Goal: Information Seeking & Learning: Check status

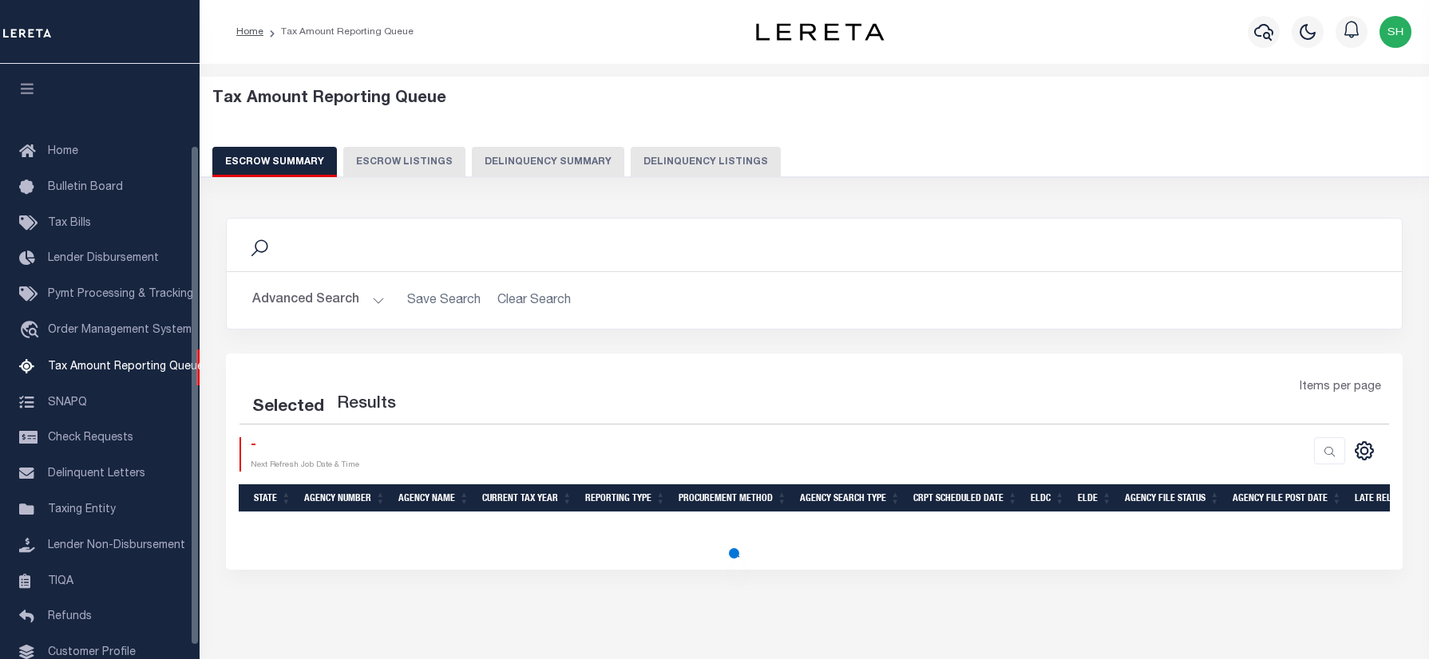
select select "100"
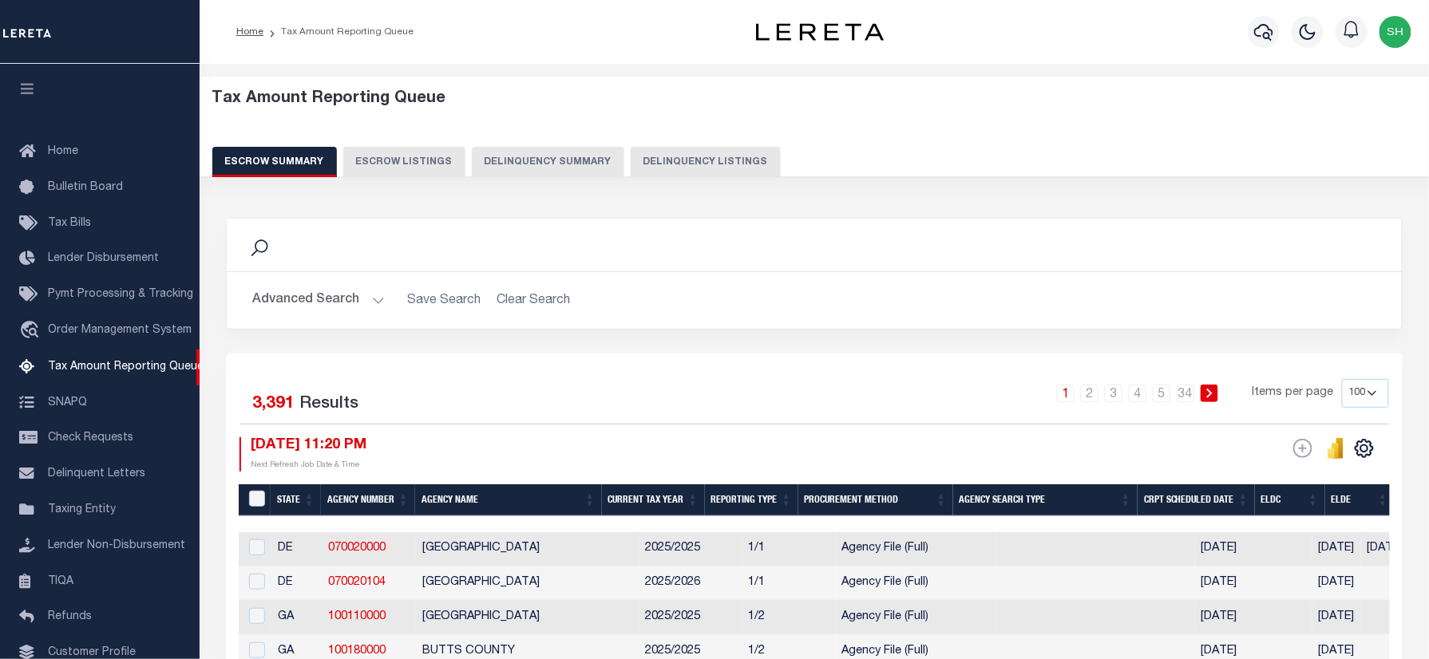
scroll to position [97, 0]
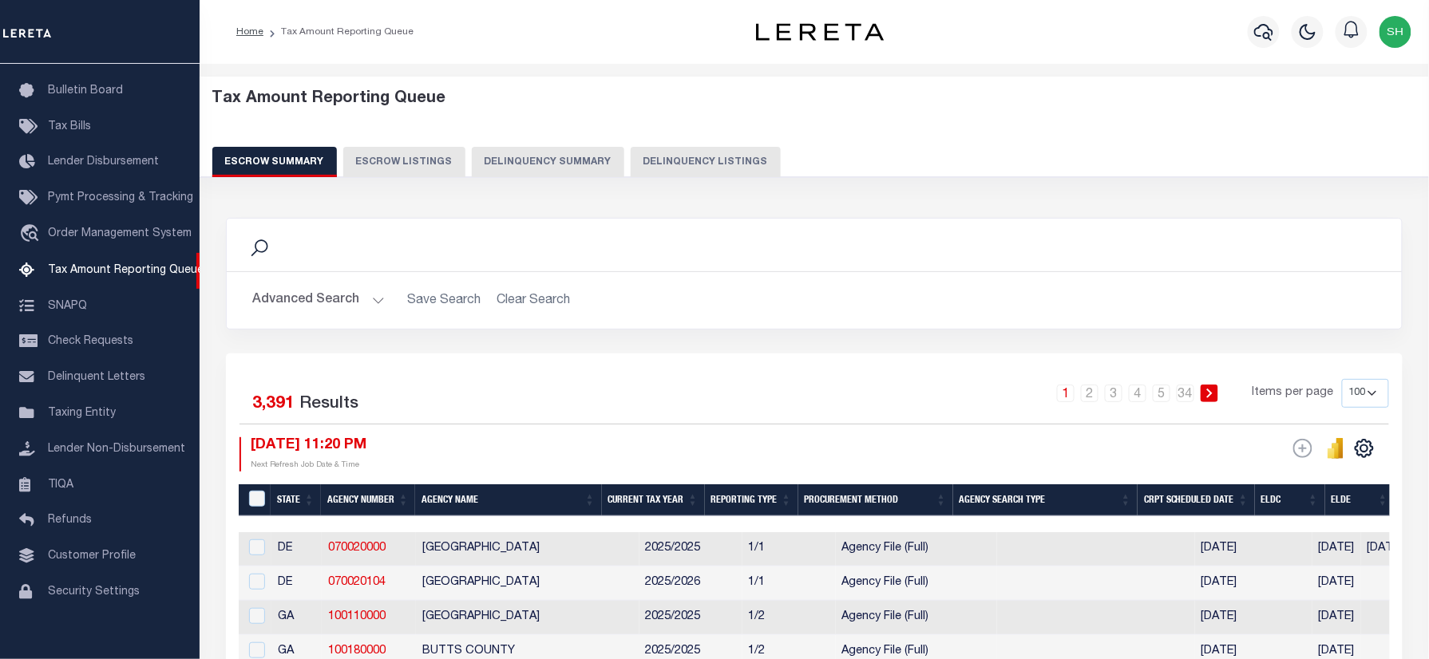
click at [677, 160] on button "Delinquency Listings" at bounding box center [706, 162] width 150 height 30
select select "100"
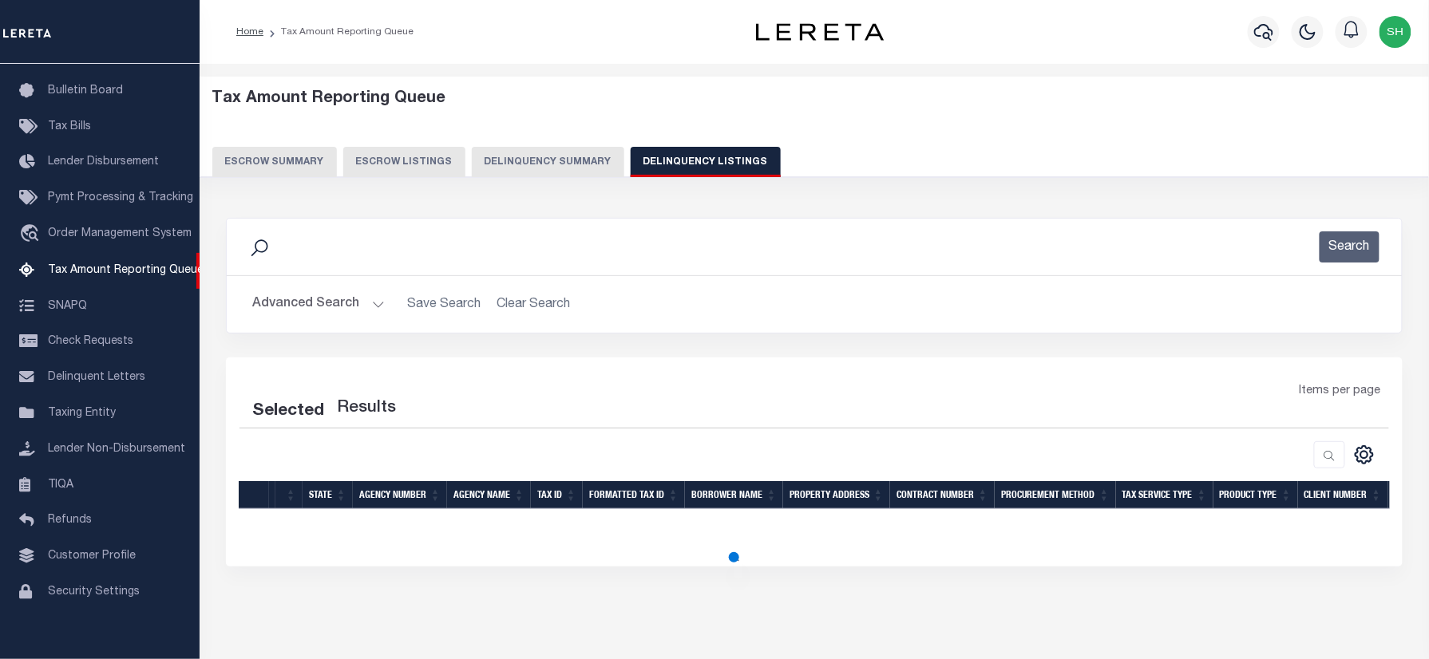
select select "100"
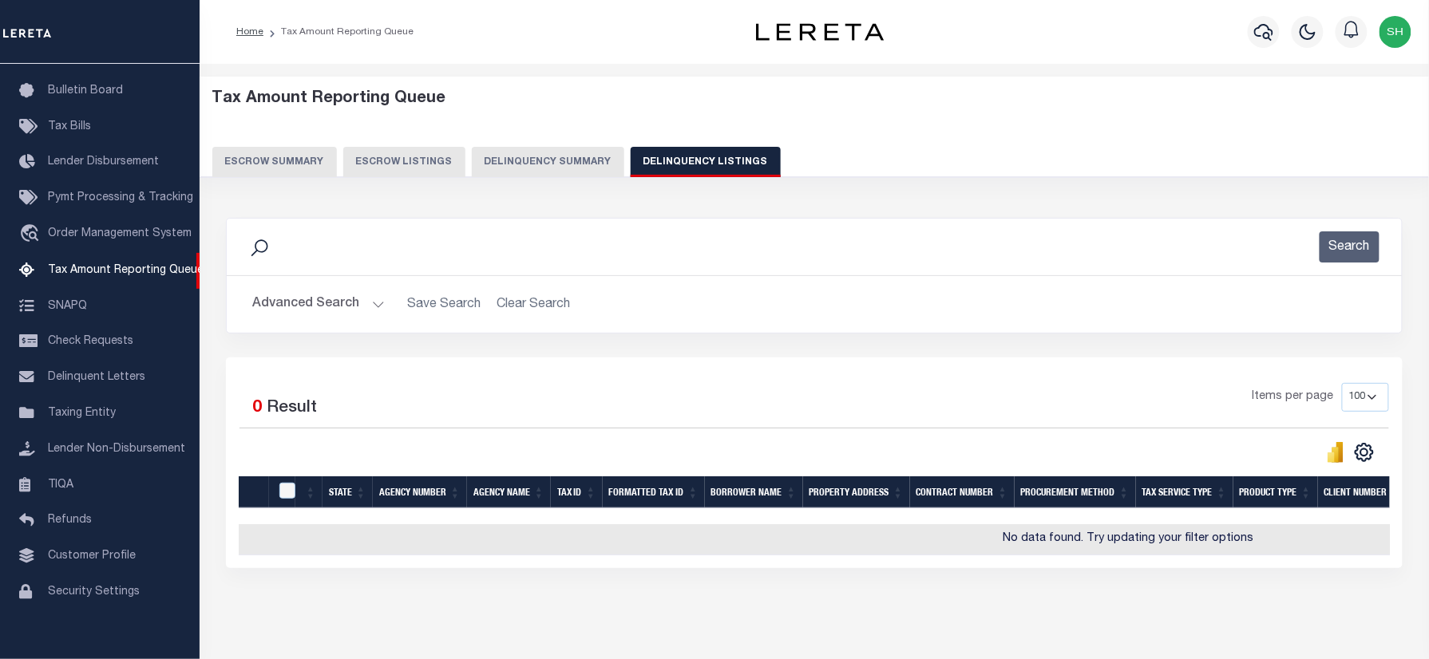
click at [287, 298] on button "Advanced Search" at bounding box center [318, 304] width 132 height 31
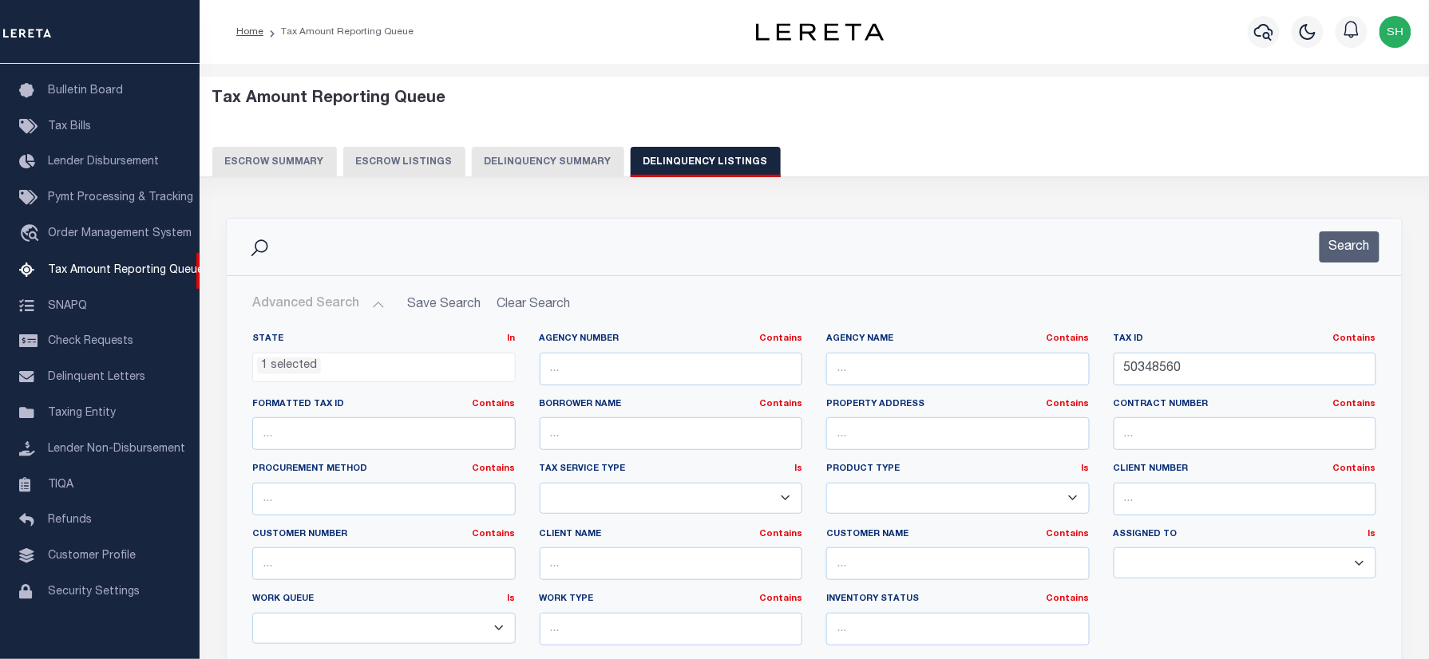
click at [336, 370] on ul "1 selected" at bounding box center [384, 365] width 262 height 22
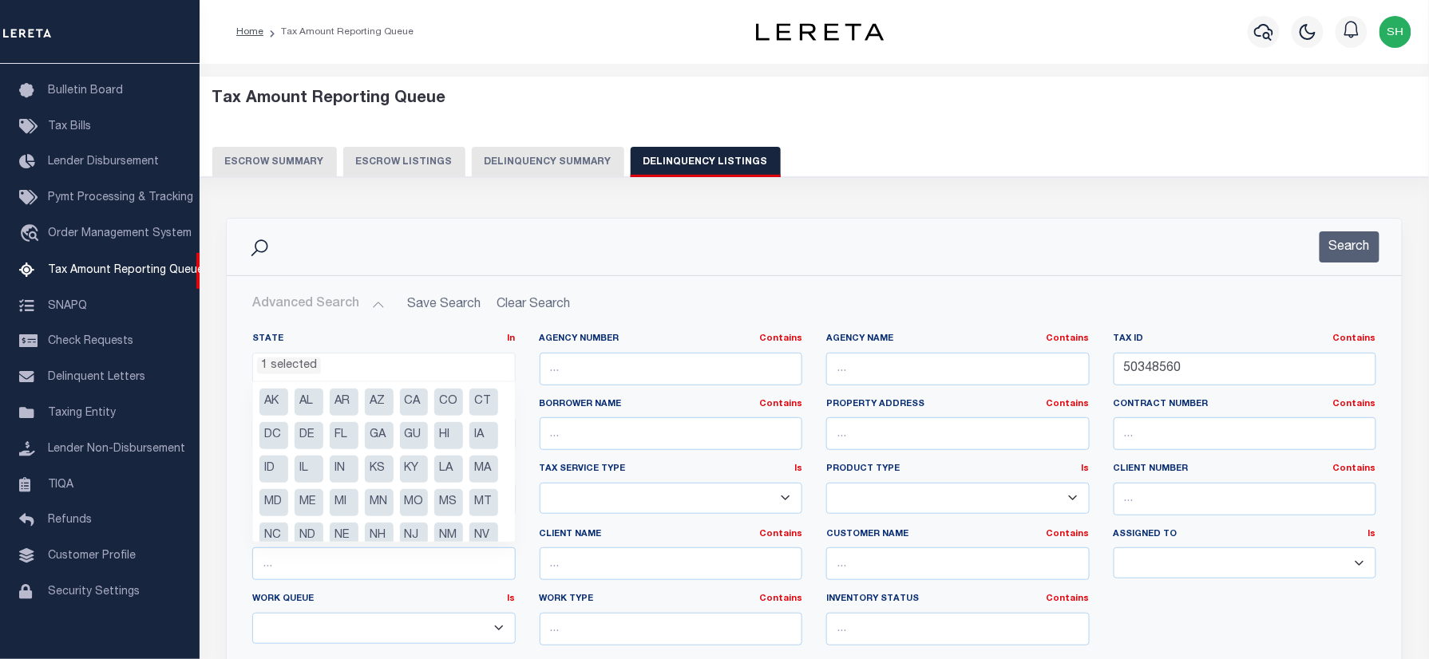
scroll to position [113, 0]
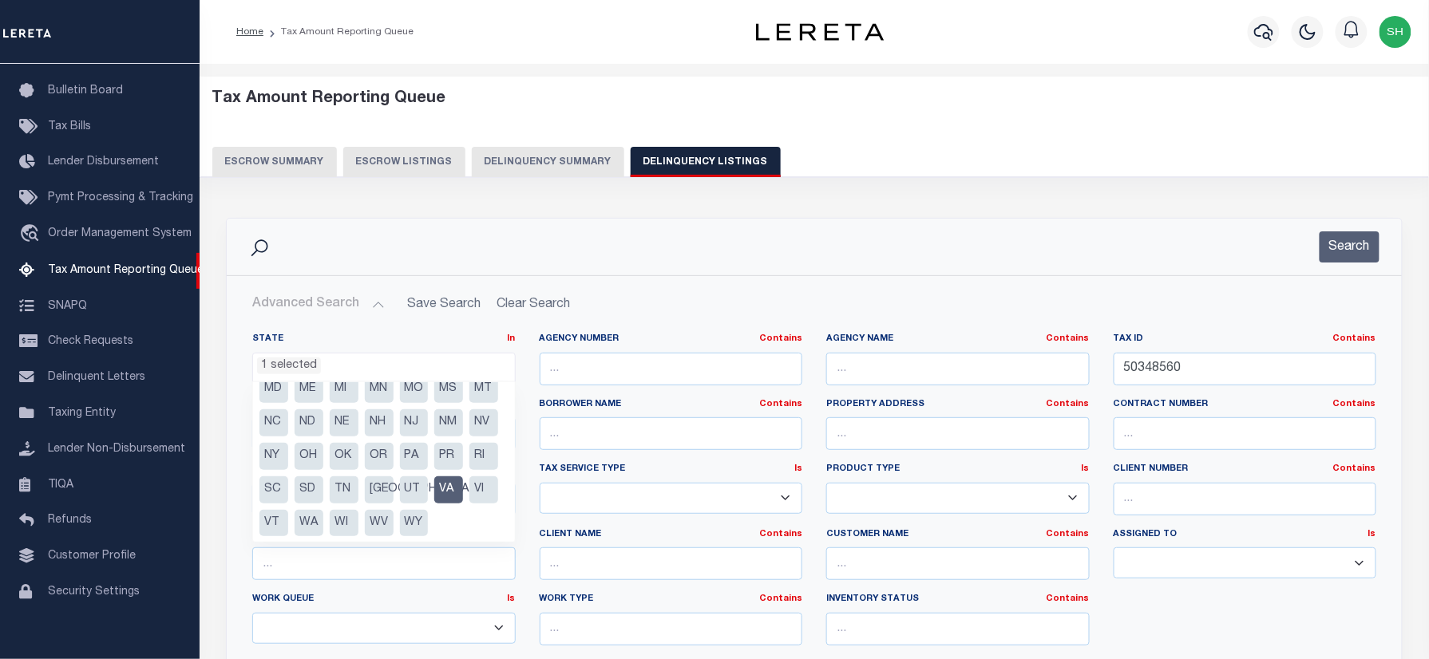
click at [455, 504] on li "VA" at bounding box center [448, 489] width 29 height 27
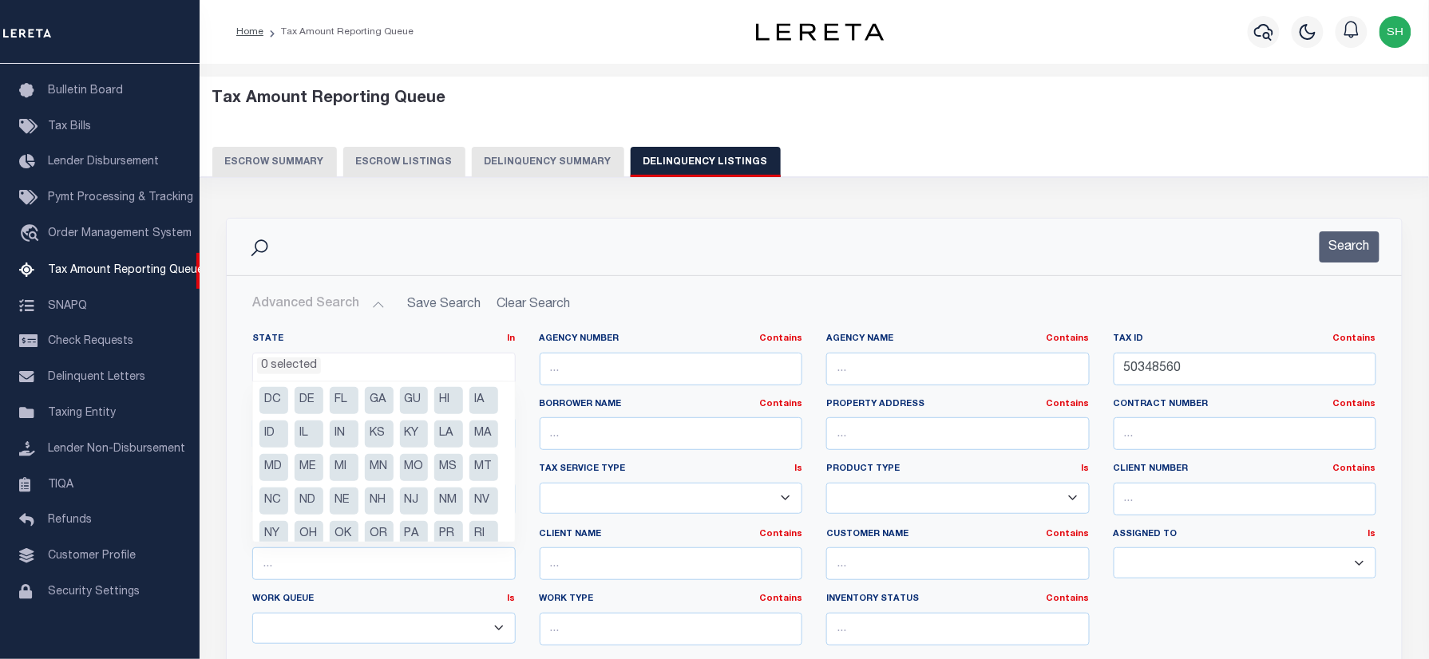
scroll to position [0, 0]
click at [442, 397] on li "CO" at bounding box center [448, 402] width 29 height 27
select select "CO"
click at [717, 205] on div "Data sync process is currently running, you may face some response delays. Sear…" at bounding box center [814, 622] width 1198 height 840
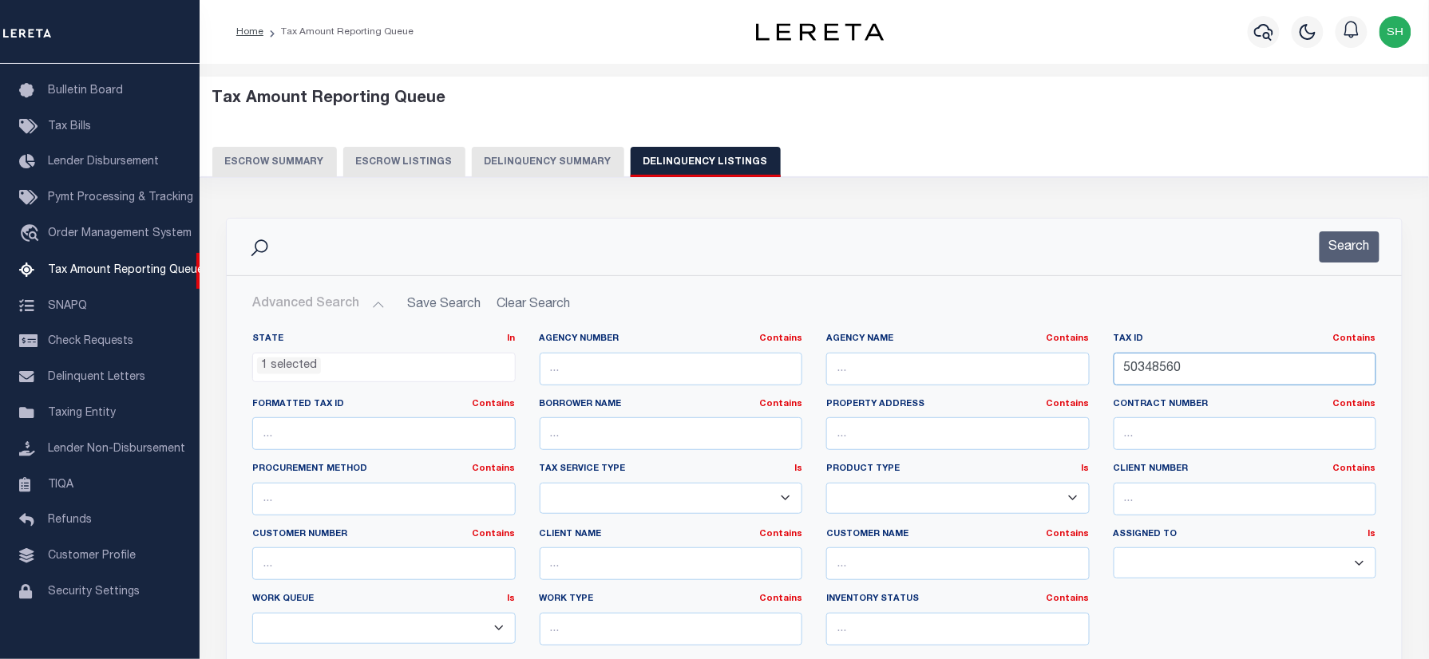
drag, startPoint x: 1221, startPoint y: 378, endPoint x: 1205, endPoint y: 400, distance: 27.5
click at [824, 350] on div "State In In AK AL AR AZ CA CO CT DC DE FL GA GU HI IA ID IL IN KS KY LA MA MD M…" at bounding box center [814, 496] width 1148 height 326
paste input "R0104309"
click at [1235, 365] on input "R0104309" at bounding box center [1244, 369] width 263 height 33
paste input "R0104309"
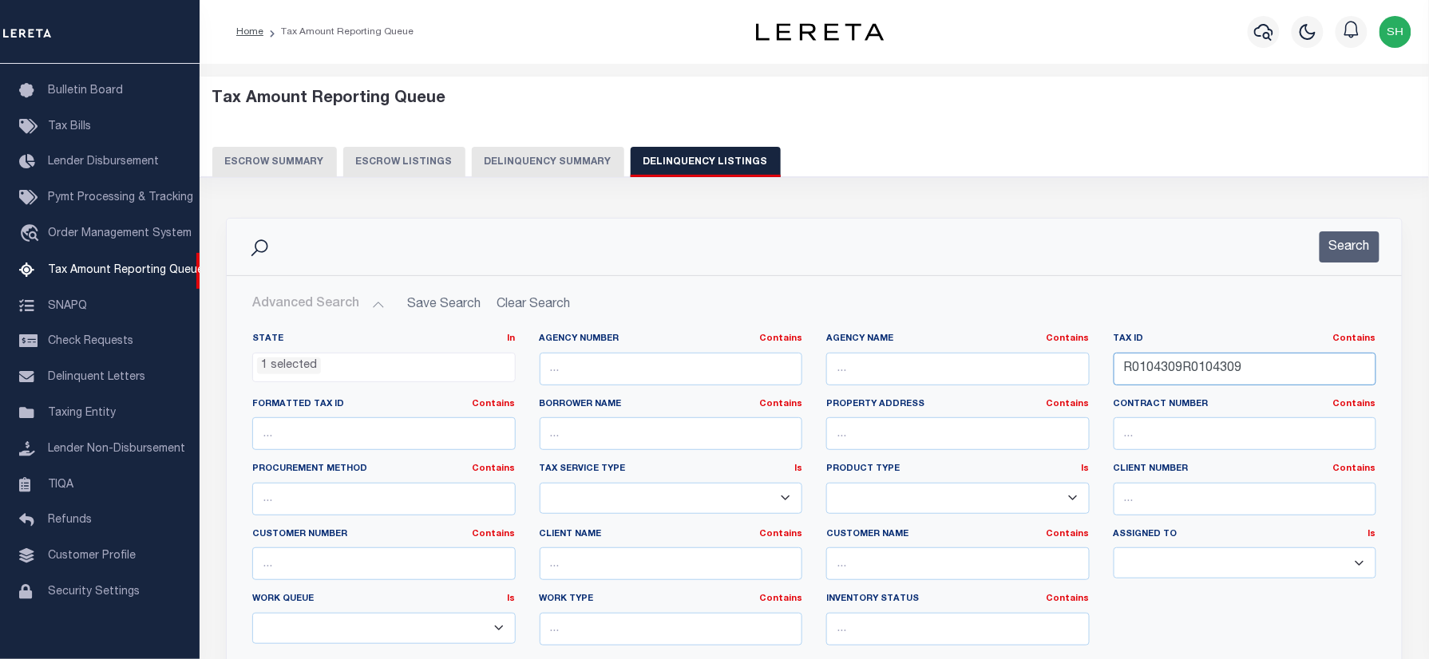
drag, startPoint x: 1249, startPoint y: 378, endPoint x: 828, endPoint y: 368, distance: 420.7
click at [568, 375] on div "State In In AK AL AR AZ CA CO CT DC DE FL GA GU HI IA ID IL IN KS KY LA MA MD M…" at bounding box center [814, 496] width 1148 height 326
paste input "text"
click at [1342, 252] on button "Search" at bounding box center [1349, 246] width 60 height 31
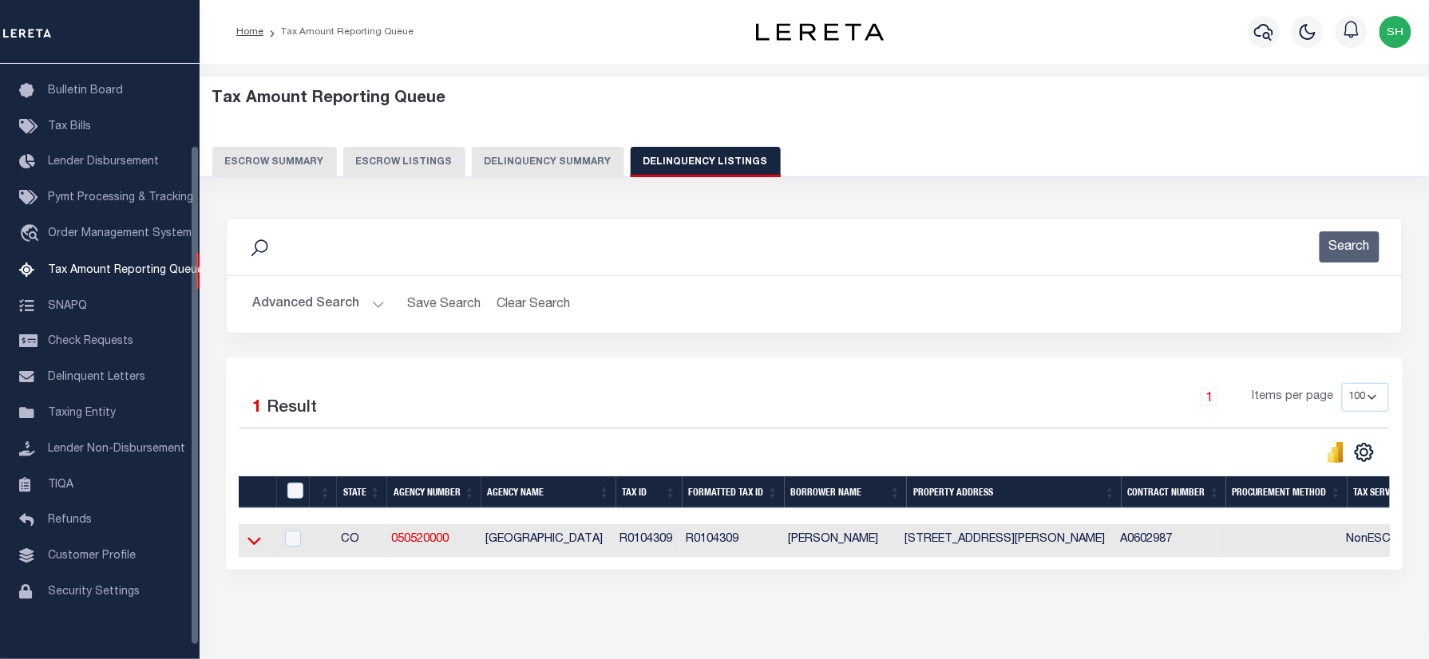
click at [252, 544] on icon at bounding box center [254, 540] width 14 height 17
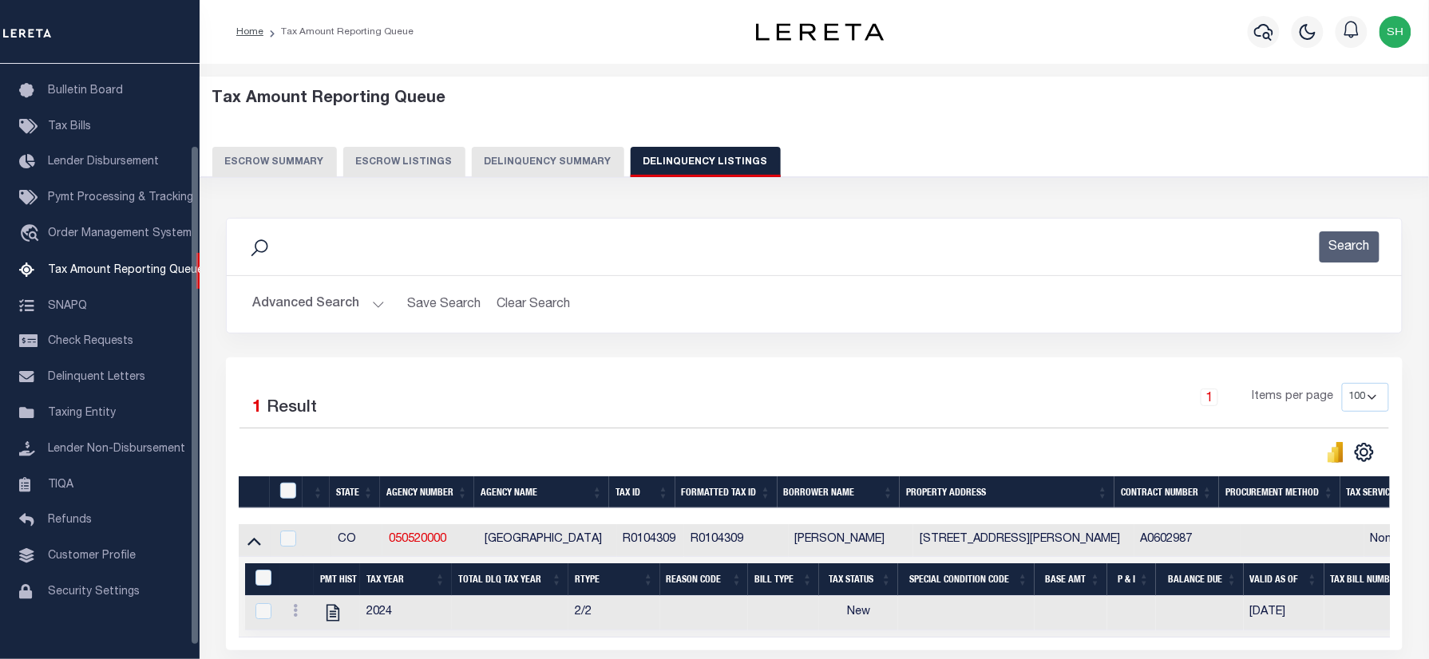
click at [289, 310] on button "Advanced Search" at bounding box center [318, 304] width 132 height 31
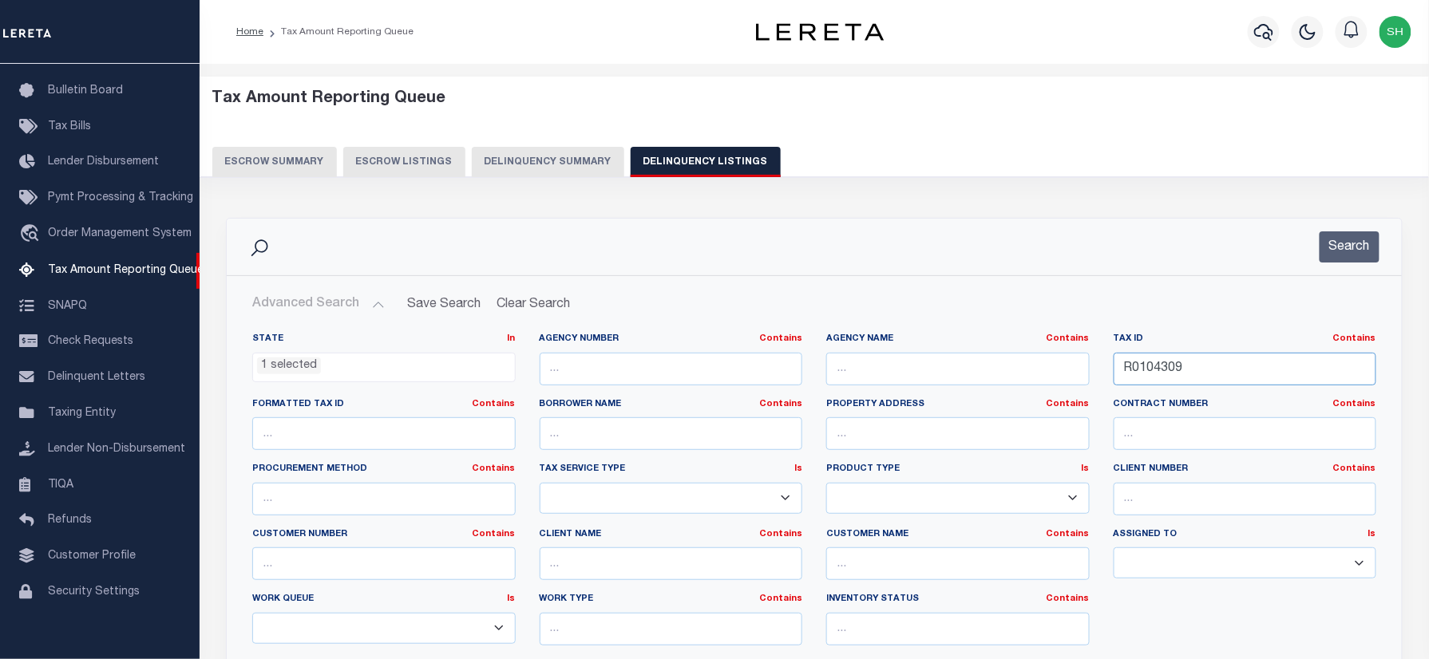
drag, startPoint x: 1197, startPoint y: 374, endPoint x: 1363, endPoint y: 327, distance: 172.3
click at [955, 354] on div "State In In AK AL AR AZ CA CO CT DC DE FL GA GU HI IA ID IL IN KS KY LA MA MD M…" at bounding box center [814, 496] width 1148 height 326
paste input "302510"
type input "R0302510"
click at [1363, 250] on button "Search" at bounding box center [1349, 246] width 60 height 31
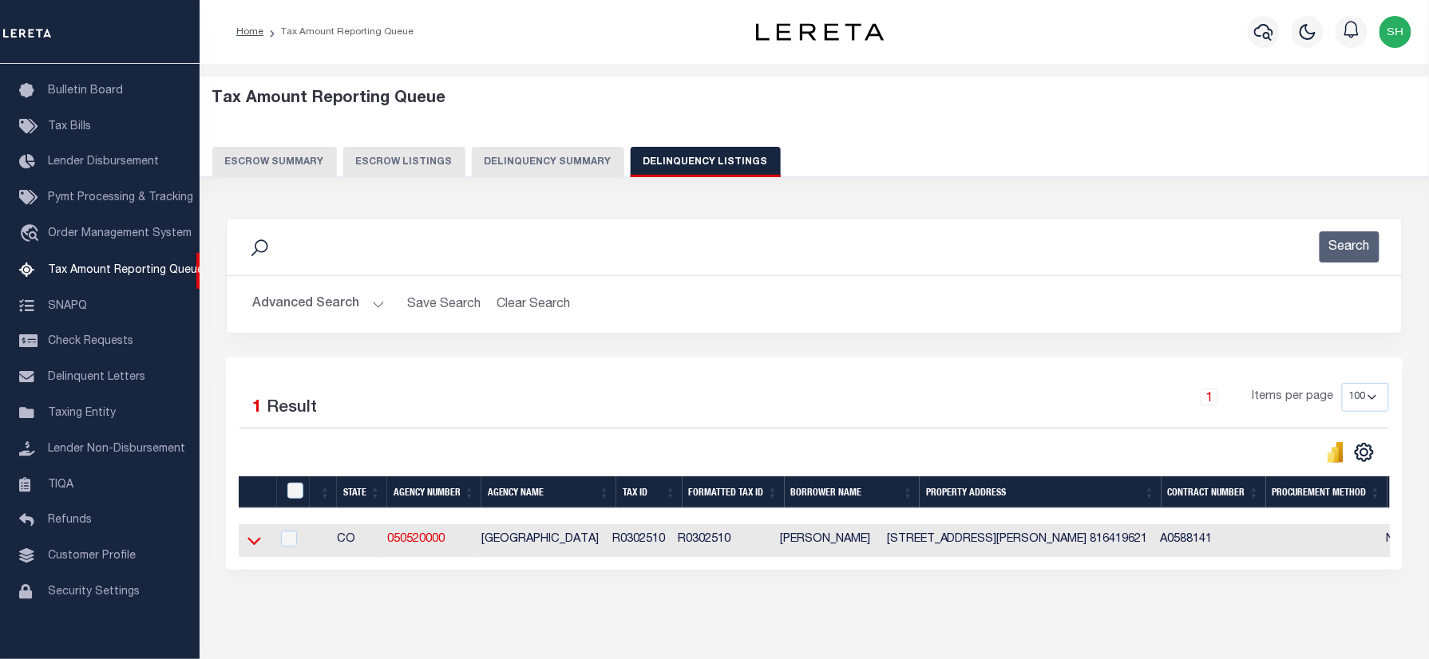
click at [251, 541] on icon at bounding box center [254, 540] width 14 height 17
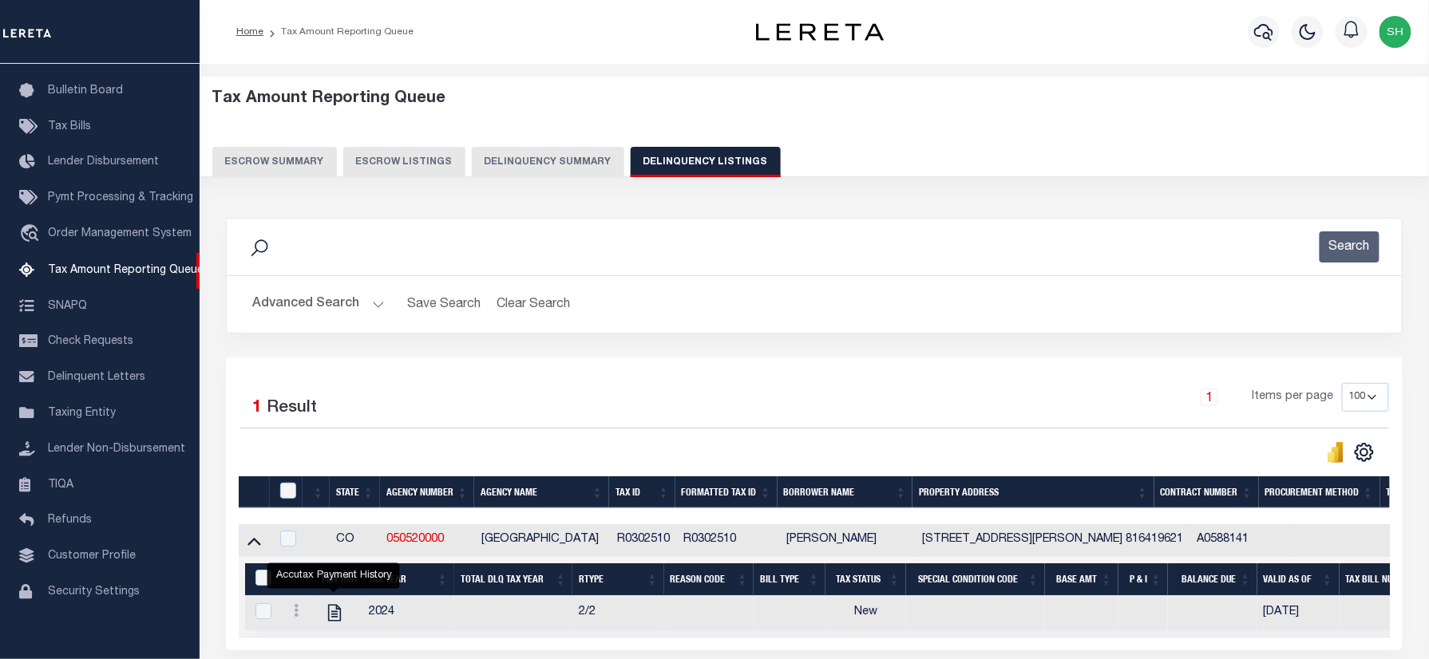
click at [1397, 34] on img "button" at bounding box center [1395, 32] width 32 height 32
click at [1328, 123] on link "Sign out" at bounding box center [1353, 114] width 126 height 26
